Goal: Task Accomplishment & Management: Use online tool/utility

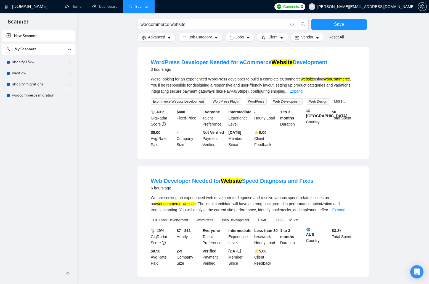
scroll to position [186, 0]
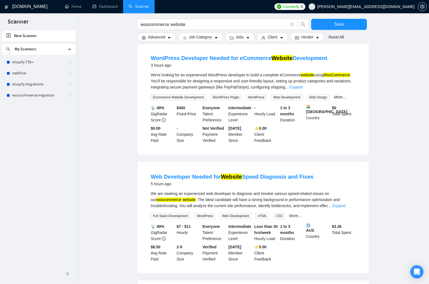
click at [210, 156] on ul "WooCommerce Technical Problem Solver Needed – Immediate Task Before Full Projec…" at bounding box center [253, 217] width 232 height 601
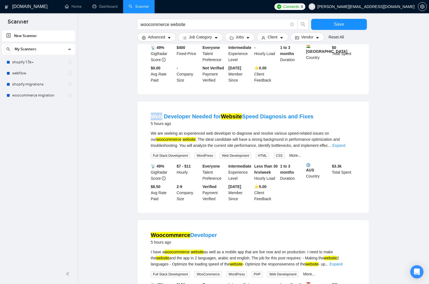
scroll to position [290, 0]
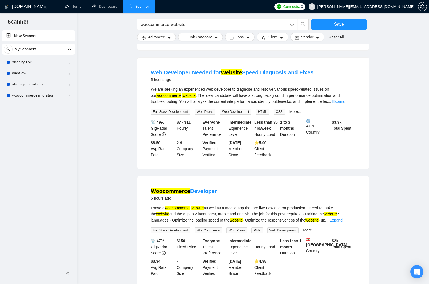
drag, startPoint x: 421, startPoint y: 118, endPoint x: 409, endPoint y: 118, distance: 11.9
click at [421, 118] on div "[DOMAIN_NAME] Home Dashboard Scanner Connects: 0 [PERSON_NAME][EMAIL_ADDRESS][D…" at bounding box center [253, 89] width 352 height 759
click at [97, 139] on main "woocommerce website Save Advanced Job Category Jobs Client Vendor Reset All Pre…" at bounding box center [253, 79] width 334 height 695
click at [40, 154] on div "New Scanner My Scanners shopify 1.5k+ webflow shopify migrations woocommerce mi…" at bounding box center [38, 146] width 77 height 234
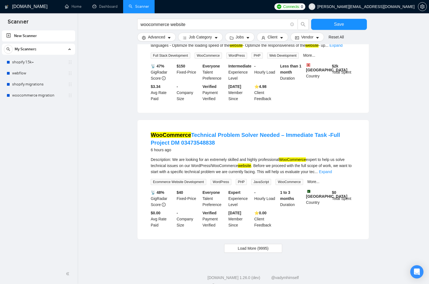
scroll to position [475, 0]
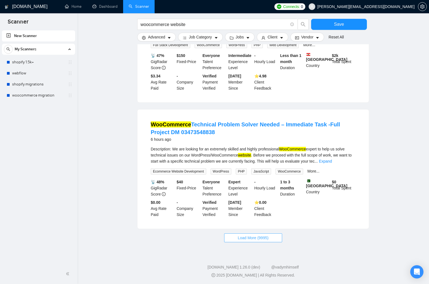
click at [252, 237] on span "Load More (9995)" at bounding box center [253, 237] width 31 height 6
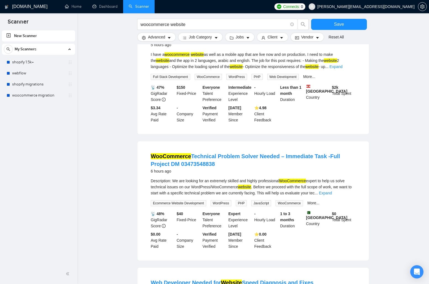
scroll to position [0, 0]
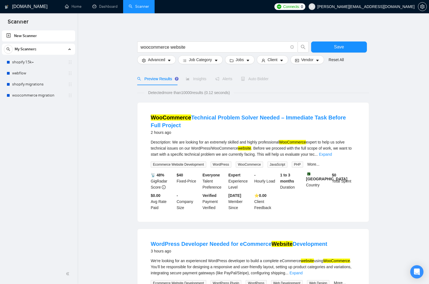
click at [202, 12] on ul "Home Dashboard Scanner" at bounding box center [164, 6] width 214 height 13
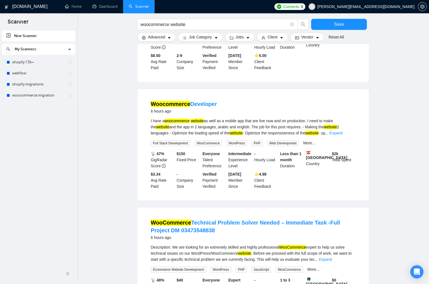
scroll to position [371, 0]
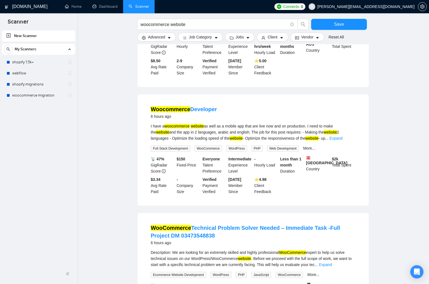
click at [236, 213] on div "WooCommerce Technical Problem Solver Needed – Immediate Task -Full Project DM 0…" at bounding box center [253, 272] width 231 height 119
click at [60, 164] on div "New Scanner My Scanners shopify 1.5k+ webflow shopify migrations woocommerce mi…" at bounding box center [38, 146] width 77 height 234
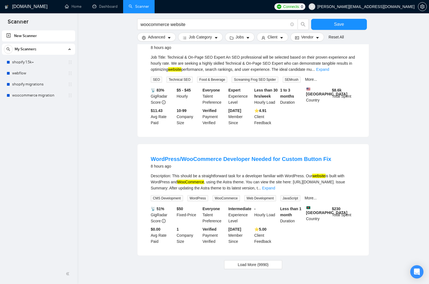
scroll to position [1078, 0]
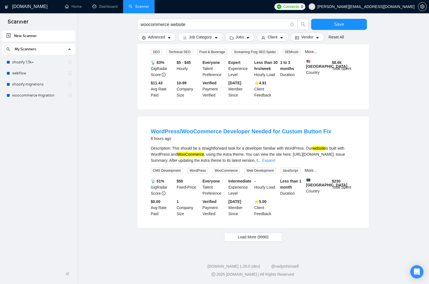
click at [236, 18] on div at bounding box center [253, 16] width 232 height 6
